Goal: Obtain resource: Obtain resource

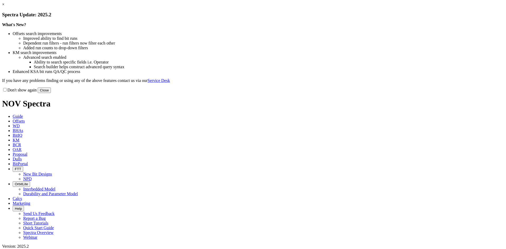
click at [4, 7] on link "×" at bounding box center [3, 4] width 2 height 4
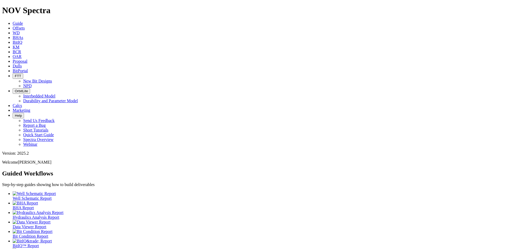
click at [25, 26] on span "Offsets" at bounding box center [19, 28] width 12 height 4
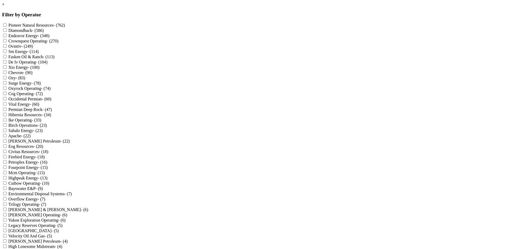
click at [39, 54] on label "Sm Energy - (114)" at bounding box center [23, 51] width 30 height 4
click at [7, 53] on Energy "Sm Energy - (114)" at bounding box center [4, 51] width 3 height 3
checkbox Energy "true"
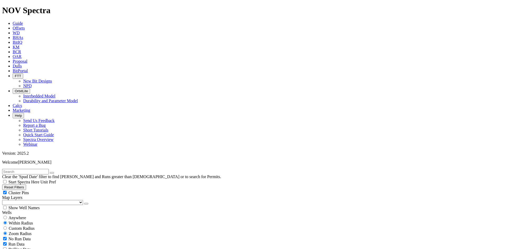
click at [29, 191] on span "Cluster Pins" at bounding box center [18, 193] width 21 height 4
checkbox input "false"
select select "8.75"
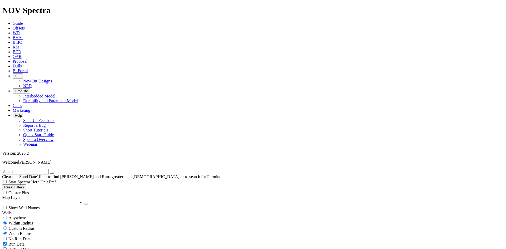
checkbox input "false"
select select "? number:8.75 ?"
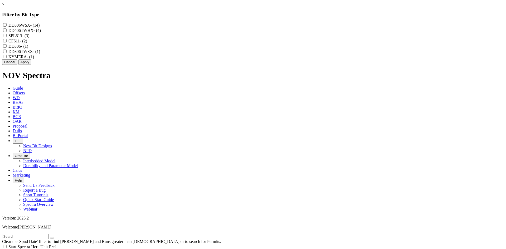
click at [4, 7] on link "×" at bounding box center [3, 4] width 2 height 4
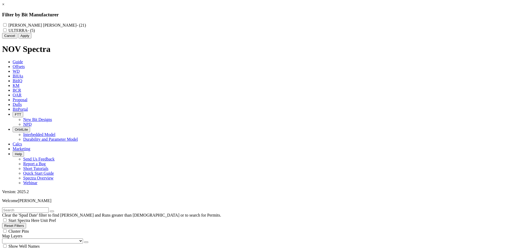
click at [4, 7] on link "×" at bounding box center [3, 4] width 2 height 4
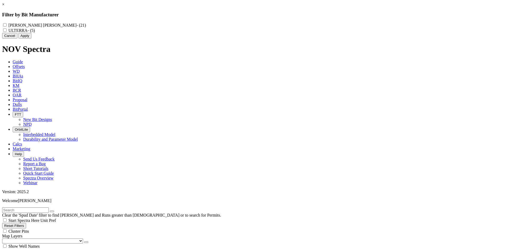
click at [4, 7] on link "×" at bounding box center [3, 4] width 2 height 4
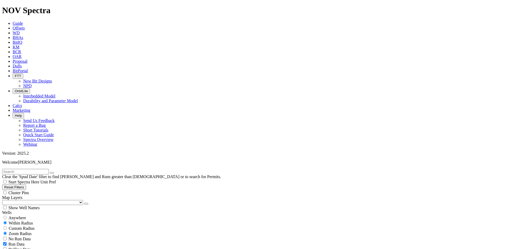
select select "? number:8.5 ?"
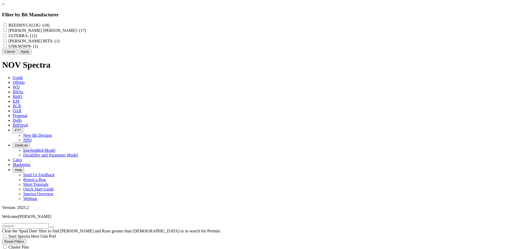
click at [50, 26] on label "REEDHYCALOG - (18)" at bounding box center [28, 25] width 41 height 4
click at [7, 26] on input "REEDHYCALOG - (18)" at bounding box center [4, 24] width 3 height 3
checkbox input "true"
click at [31, 54] on button "Apply" at bounding box center [24, 52] width 13 height 6
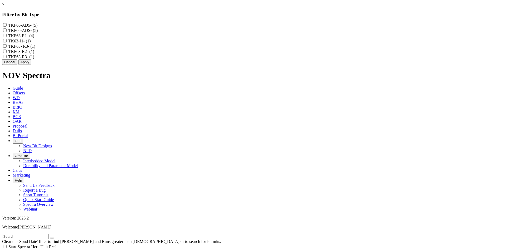
click at [4, 7] on link "×" at bounding box center [3, 4] width 2 height 4
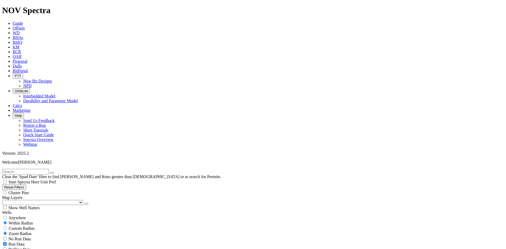
select select
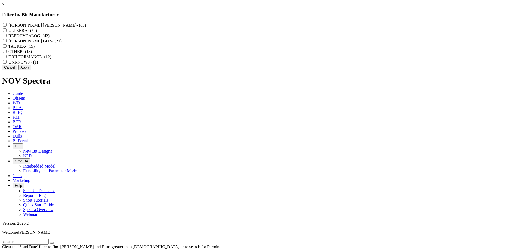
click at [4, 7] on link "×" at bounding box center [3, 4] width 2 height 4
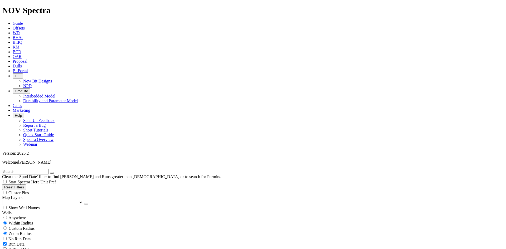
select select "? number:12.25 ?"
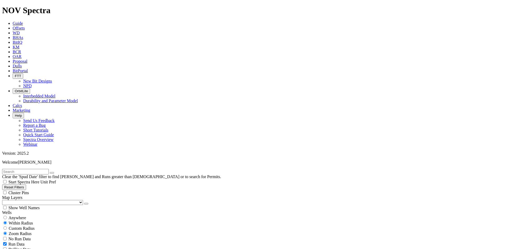
scroll to position [4339, 0]
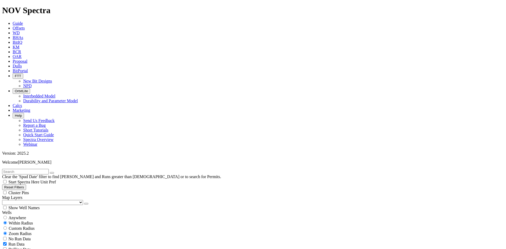
select select "? number:8.75 ?"
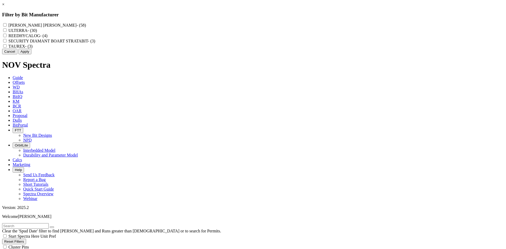
click at [47, 38] on label "REEDHYCALOG - (4)" at bounding box center [27, 35] width 39 height 4
click at [7, 37] on input "REEDHYCALOG - (4)" at bounding box center [4, 35] width 3 height 3
checkbox input "true"
click at [31, 54] on button "Apply" at bounding box center [24, 52] width 13 height 6
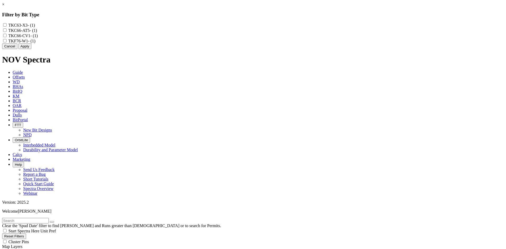
click at [4, 7] on link "×" at bounding box center [3, 4] width 2 height 4
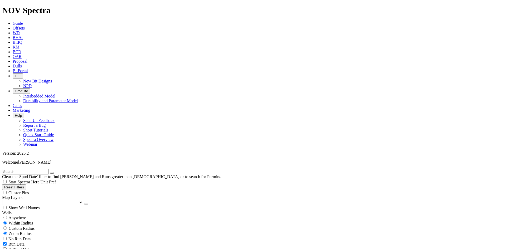
select select
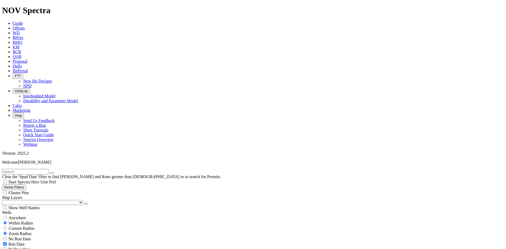
select select "? number:12.25 ?"
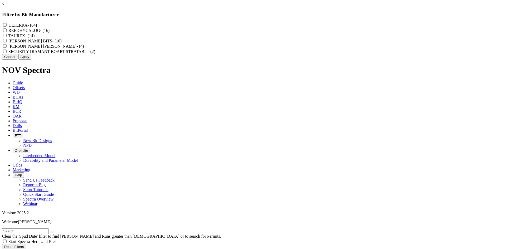
click at [50, 33] on label "REEDHYCALOG - (16)" at bounding box center [28, 30] width 41 height 4
click at [7, 32] on input "REEDHYCALOG - (16)" at bounding box center [4, 29] width 3 height 3
checkbox input "true"
click at [31, 60] on button "Apply" at bounding box center [24, 57] width 13 height 6
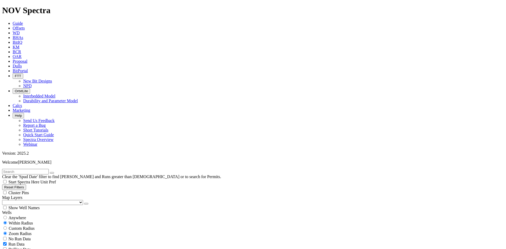
scroll to position [145, 0]
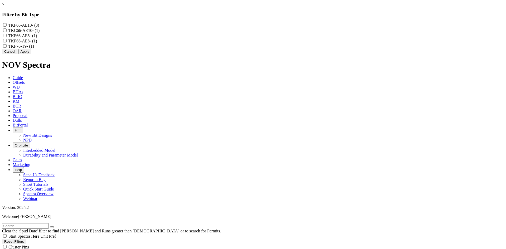
click at [39, 24] on label "TKF66-AE10 - (3)" at bounding box center [23, 25] width 31 height 4
click at [7, 24] on input "TKF66-AE10 - (3)" at bounding box center [4, 24] width 3 height 3
checkbox input "true"
click at [40, 30] on label "TKC66-AE10 - (1)" at bounding box center [23, 30] width 31 height 4
click at [7, 30] on input "TKC66-AE10 - (1)" at bounding box center [4, 29] width 3 height 3
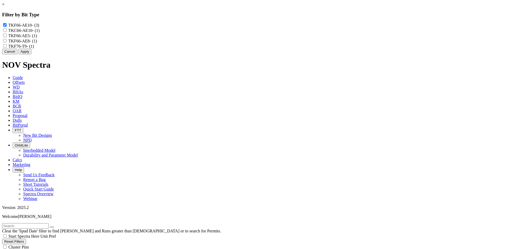
checkbox input "true"
drag, startPoint x: 241, startPoint y: 38, endPoint x: 240, endPoint y: 43, distance: 5.3
click at [37, 38] on label "TKF66-AE5 - (1)" at bounding box center [22, 35] width 29 height 4
click at [7, 37] on input "TKF66-AE5 - (1)" at bounding box center [4, 35] width 3 height 3
checkbox input "true"
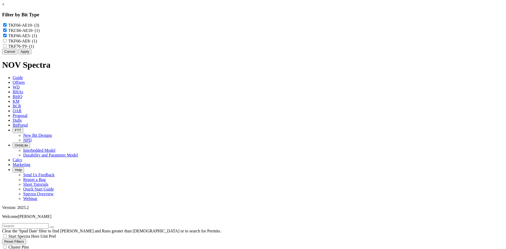
click at [37, 43] on label "TKF66-AE8 - (1)" at bounding box center [22, 41] width 29 height 4
click at [7, 42] on input "TKF66-AE8 - (1)" at bounding box center [4, 40] width 3 height 3
checkbox input "true"
click at [31, 54] on button "Apply" at bounding box center [24, 52] width 13 height 6
